Goal: Information Seeking & Learning: Learn about a topic

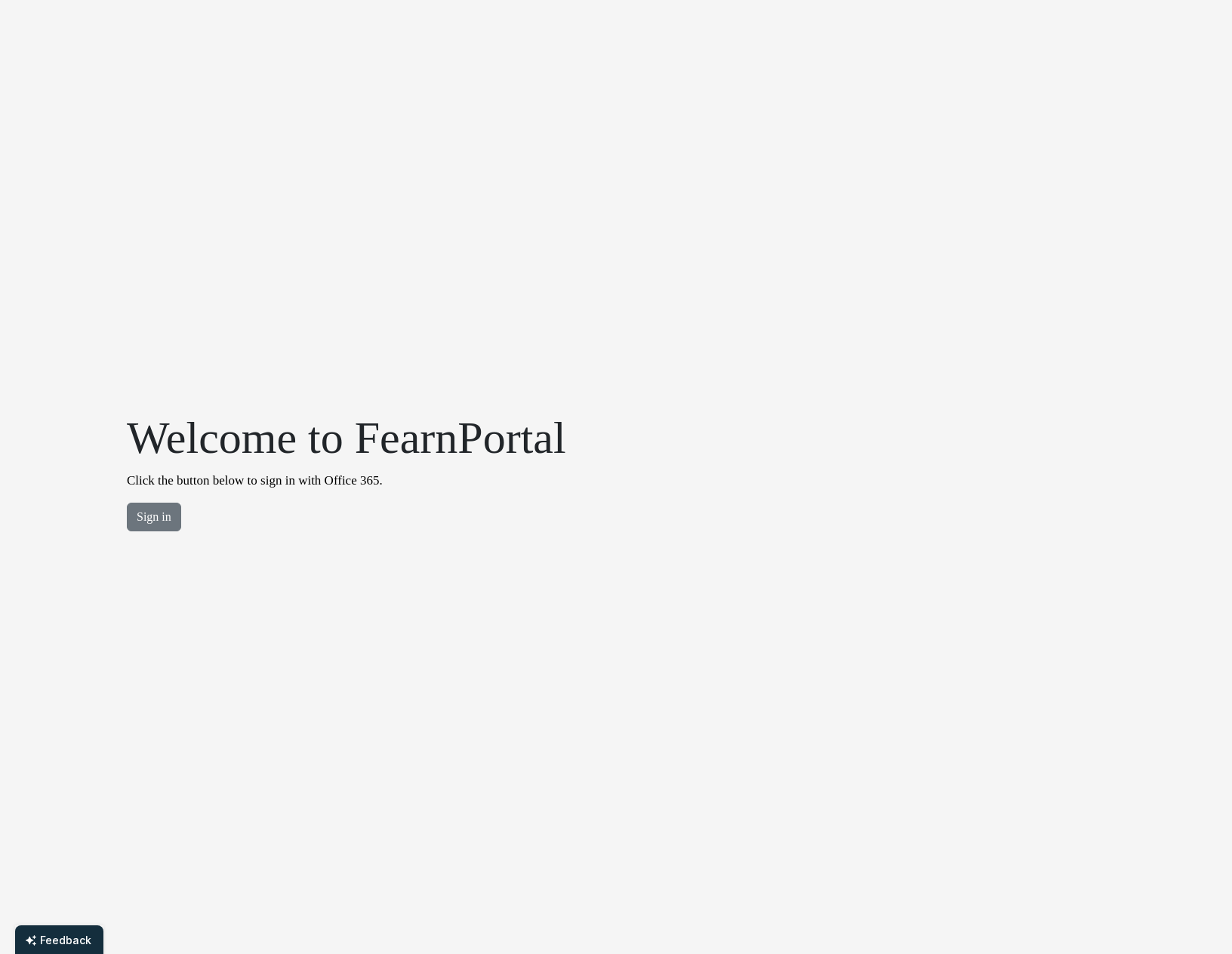
click at [180, 518] on p "Sign in" at bounding box center [347, 517] width 439 height 29
click at [164, 519] on button "Sign in" at bounding box center [154, 517] width 54 height 29
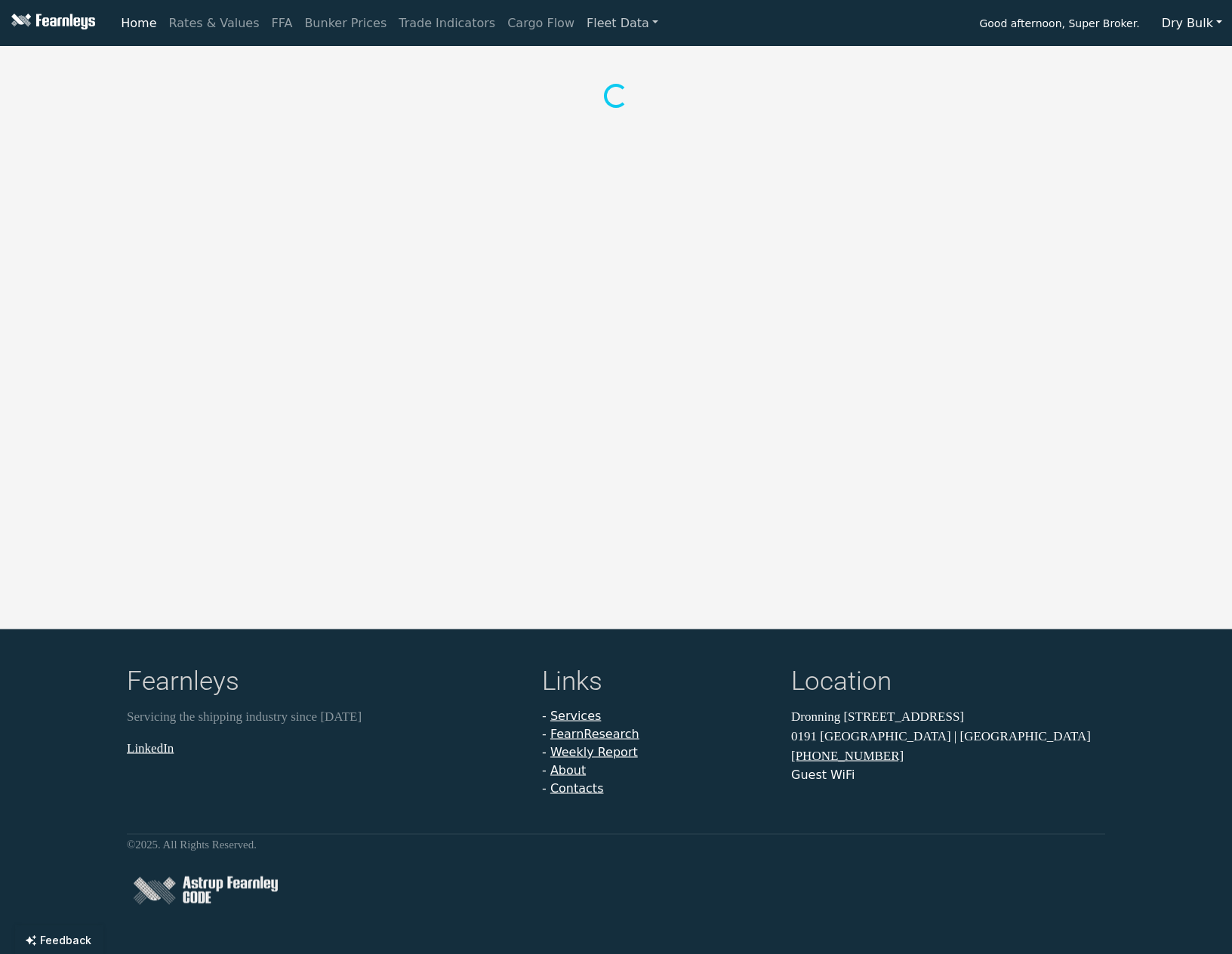
click at [599, 22] on link "Fleet Data" at bounding box center [622, 24] width 84 height 31
click at [593, 65] on link "Fleet Stats" at bounding box center [641, 65] width 95 height 31
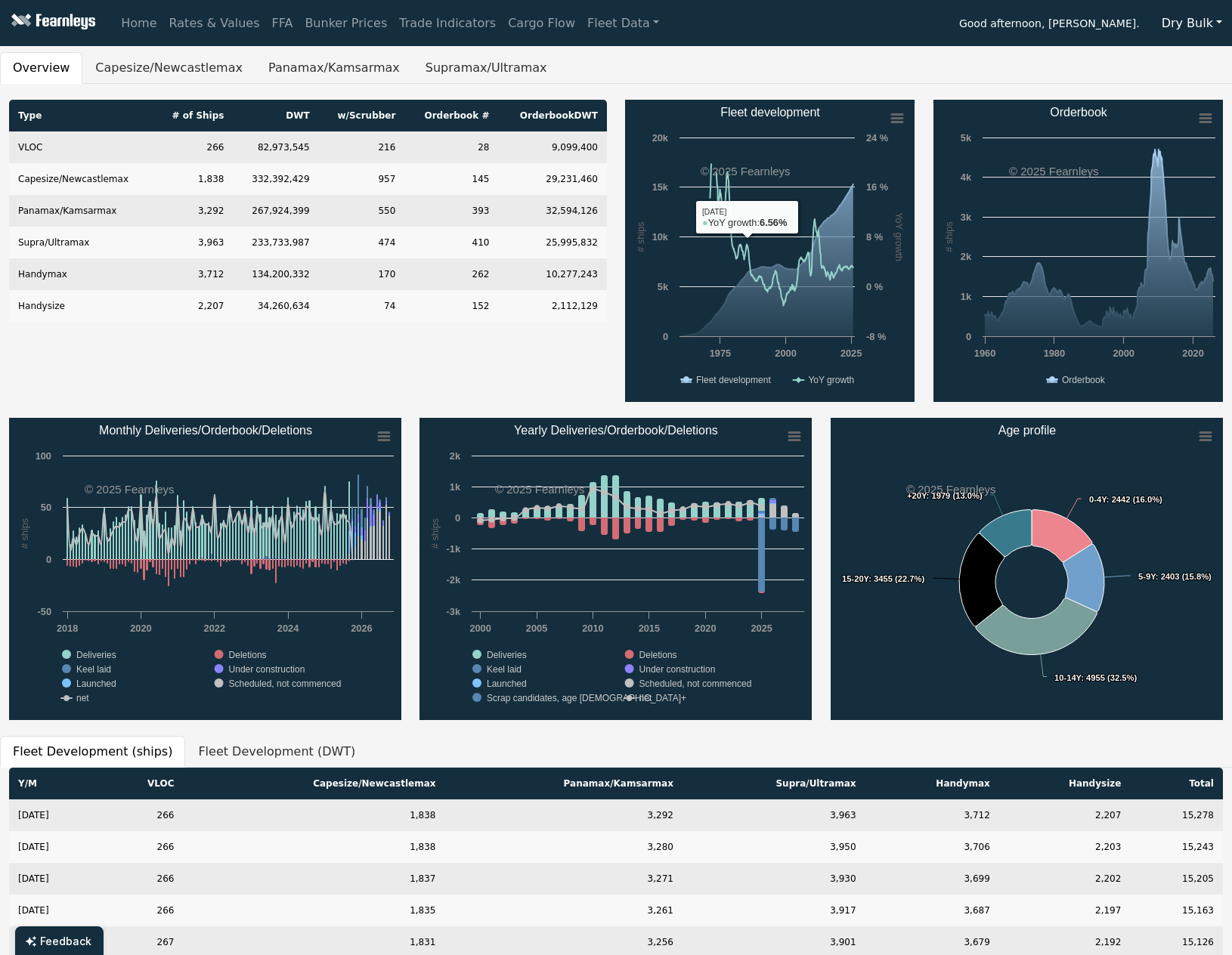
click at [607, 353] on div "Type # of Ships DWT w/Scrubber Orderbook # Orderbook DWT VLOC 266 82,973,545 21…" at bounding box center [308, 251] width 616 height 302
click at [617, 321] on div "Created with Highcharts 11.4.8 # ships YoY growth Chart context menu Fleet deve…" at bounding box center [770, 251] width 308 height 302
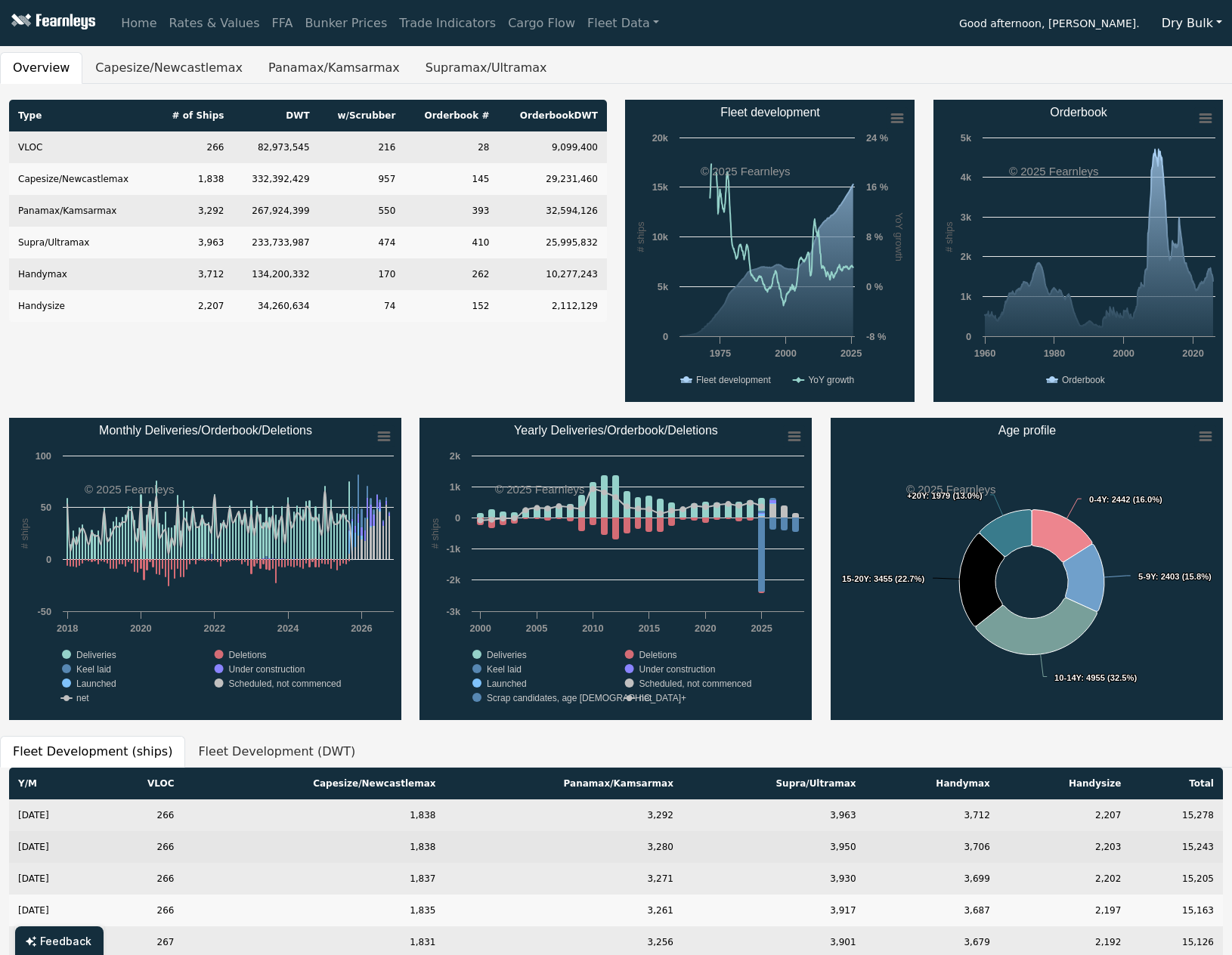
click at [615, 317] on div "Type # of Ships DWT w/Scrubber Orderbook # Orderbook DWT VLOC 266 82,973,545 21…" at bounding box center [308, 251] width 616 height 302
